Goal: Transaction & Acquisition: Obtain resource

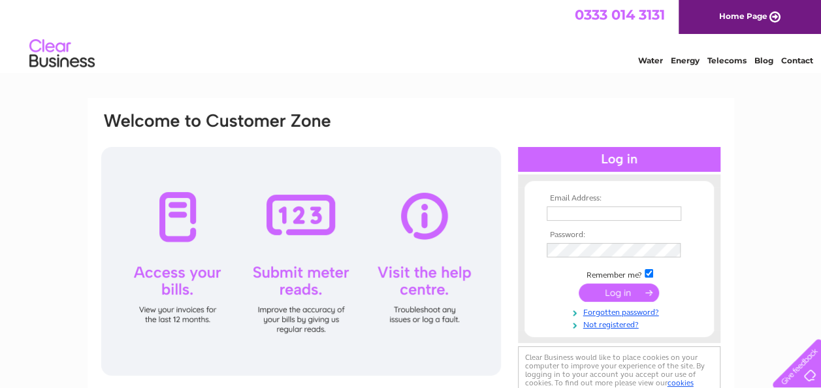
type input "[EMAIL_ADDRESS][DOMAIN_NAME]"
click at [627, 290] on input "submit" at bounding box center [618, 292] width 80 height 18
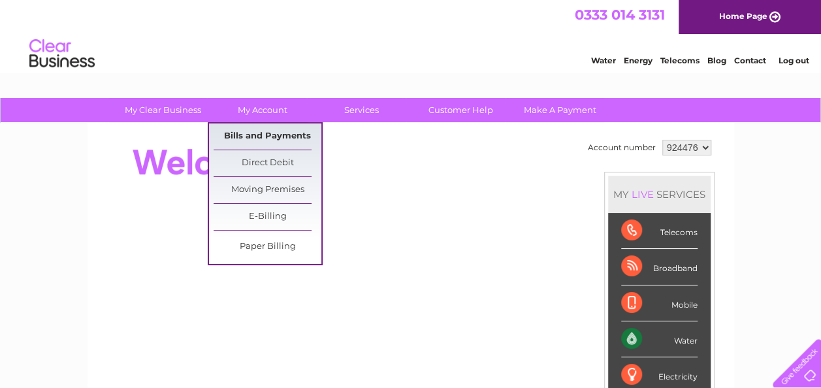
click at [257, 130] on link "Bills and Payments" at bounding box center [267, 136] width 108 height 26
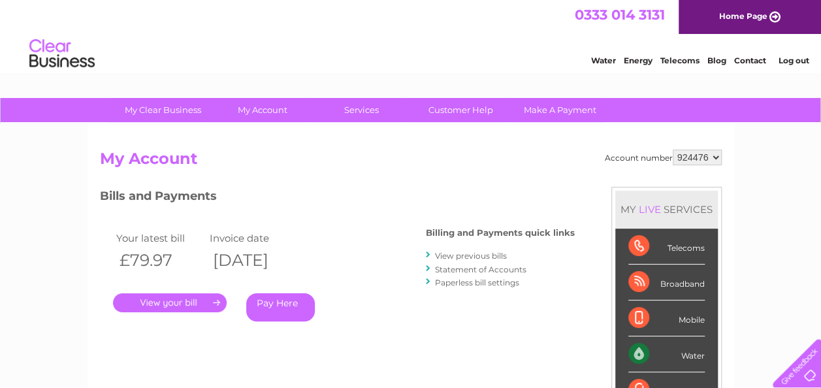
click at [182, 304] on link "." at bounding box center [170, 302] width 114 height 19
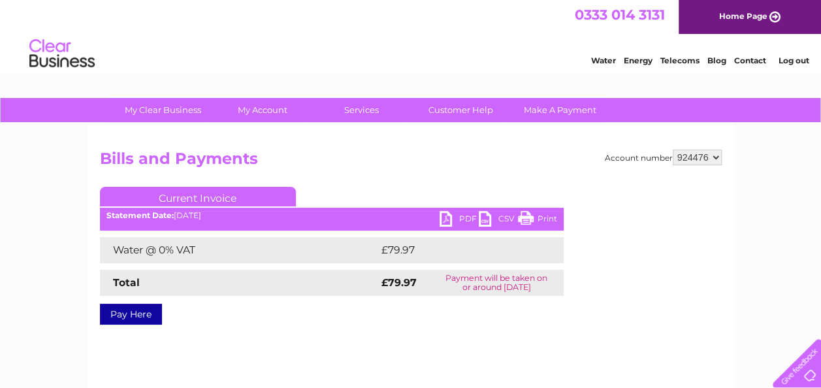
click at [449, 218] on link "PDF" at bounding box center [458, 220] width 39 height 19
